Goal: Navigation & Orientation: Find specific page/section

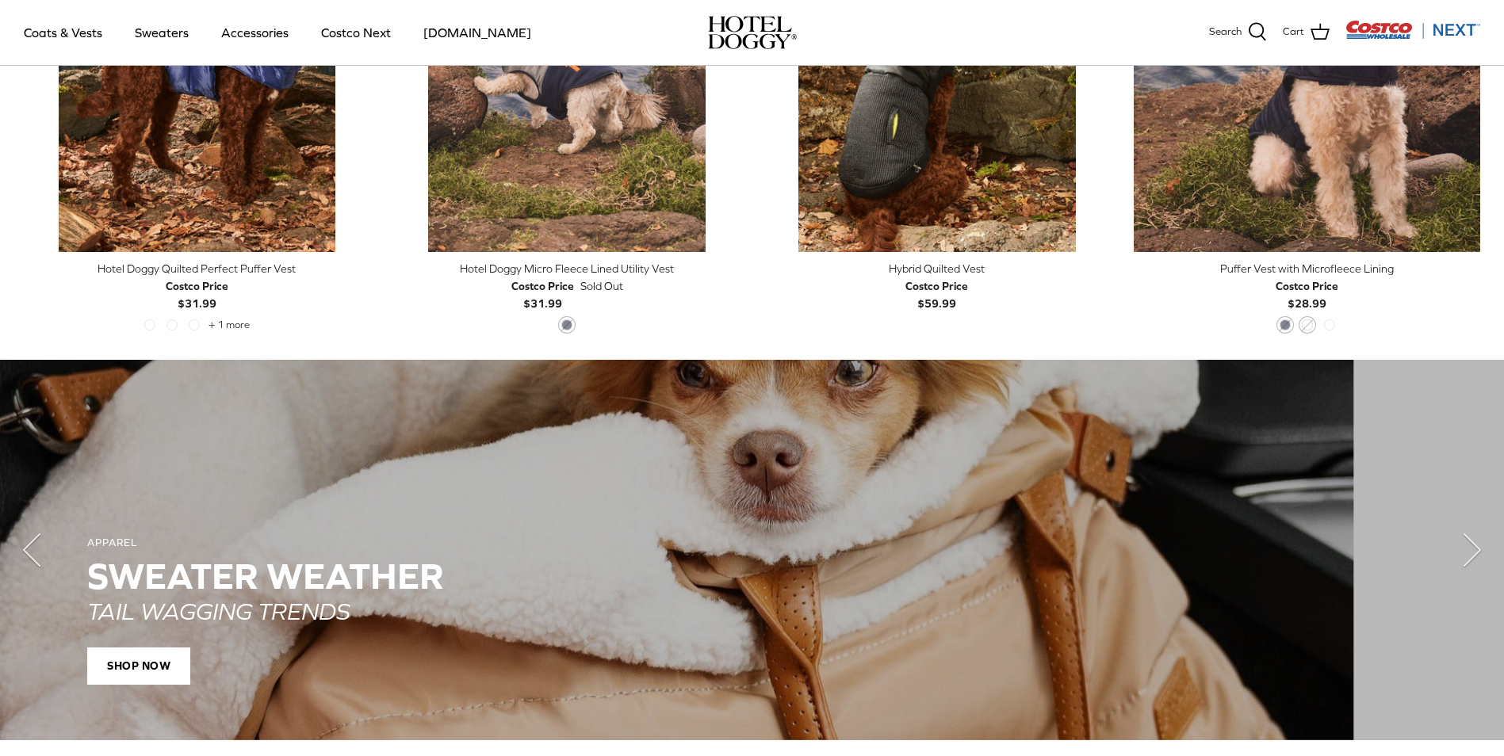
scroll to position [570, 0]
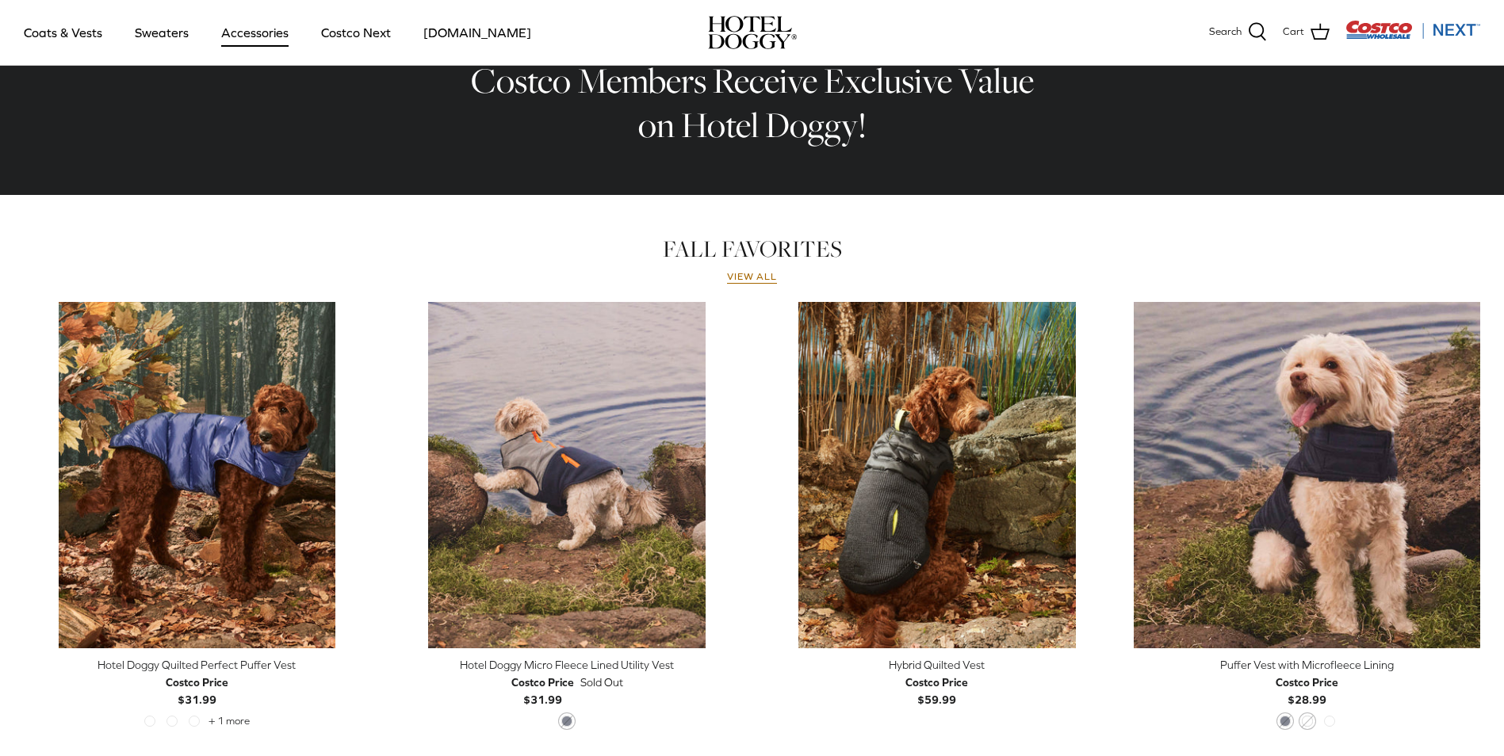
click at [262, 38] on link "Accessories" at bounding box center [255, 33] width 96 height 54
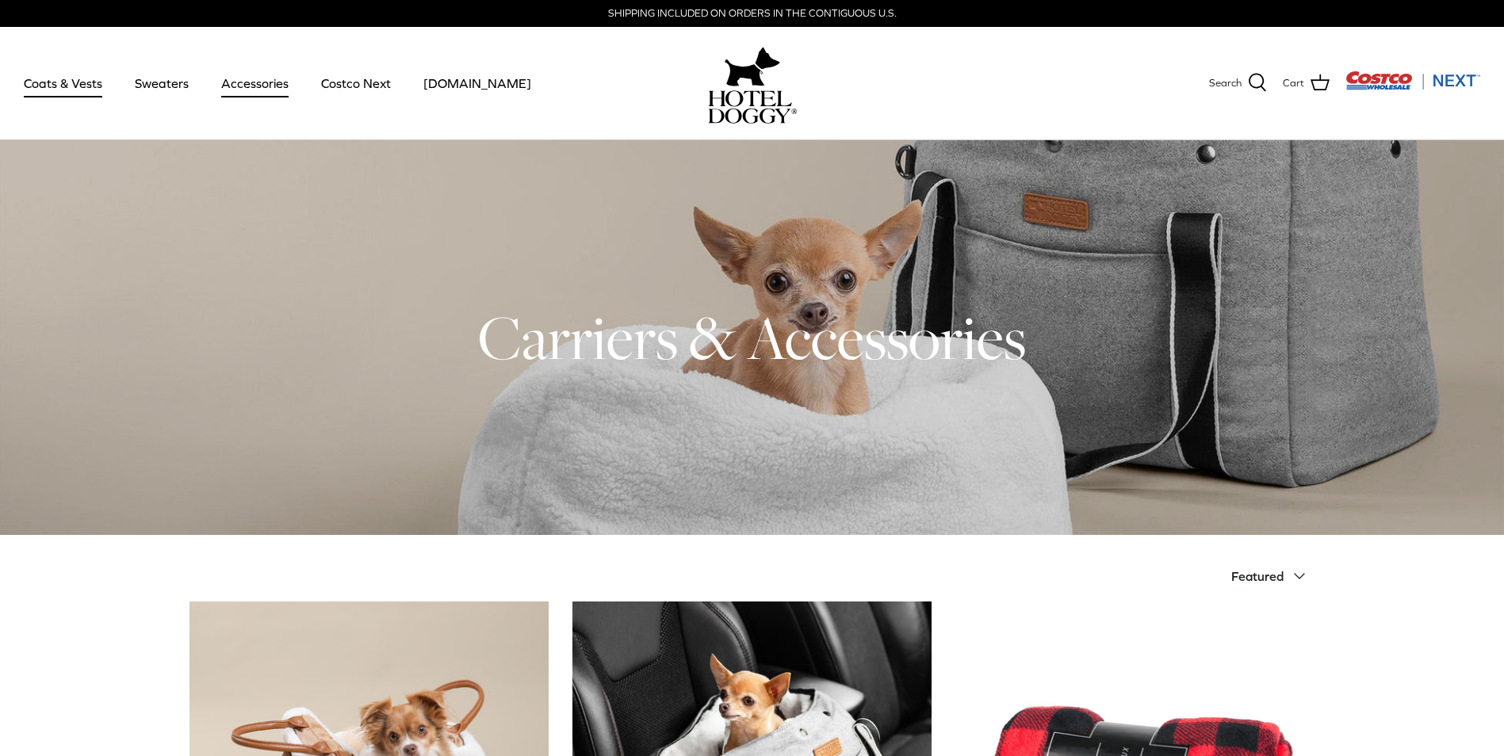
click at [51, 84] on link "Coats & Vests" at bounding box center [63, 83] width 107 height 54
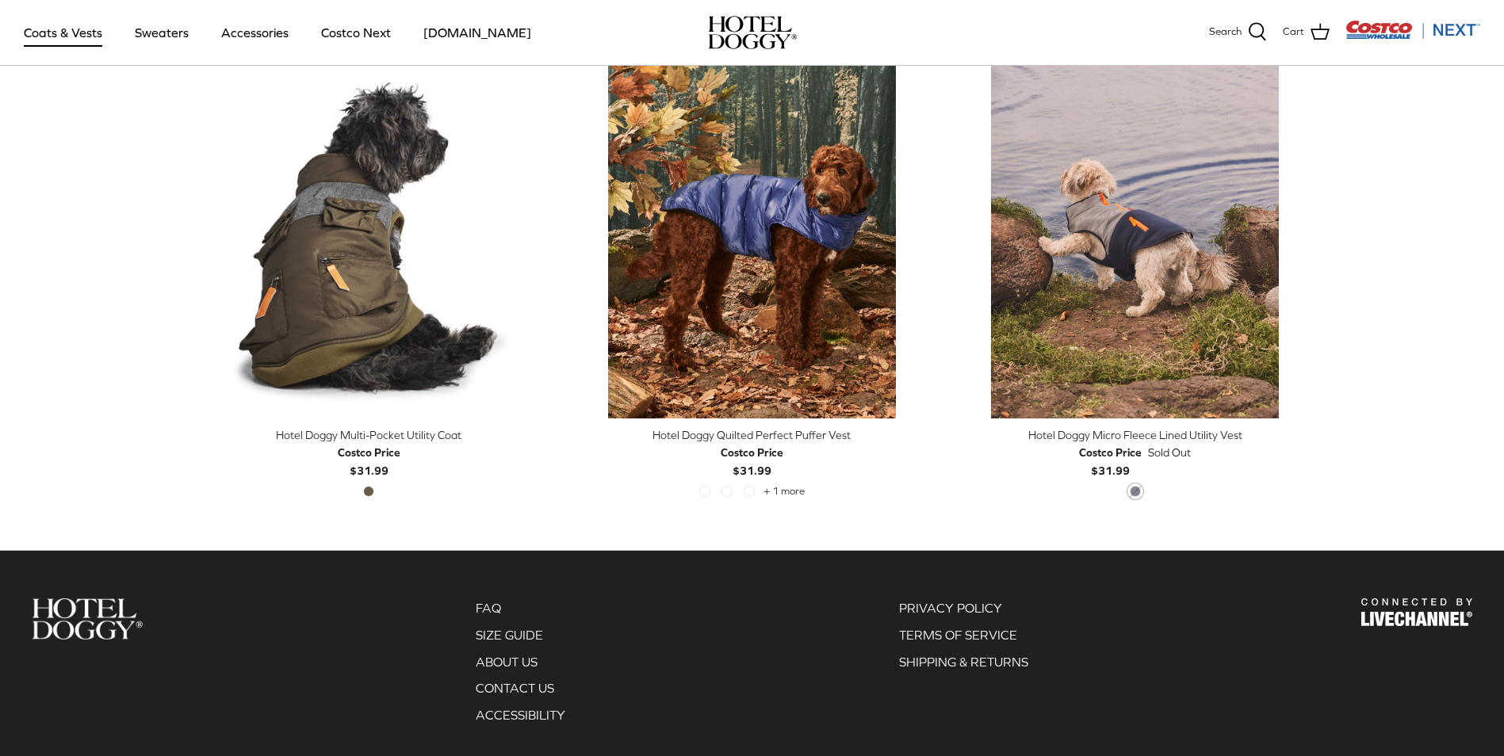
scroll to position [3409, 0]
